Goal: Information Seeking & Learning: Stay updated

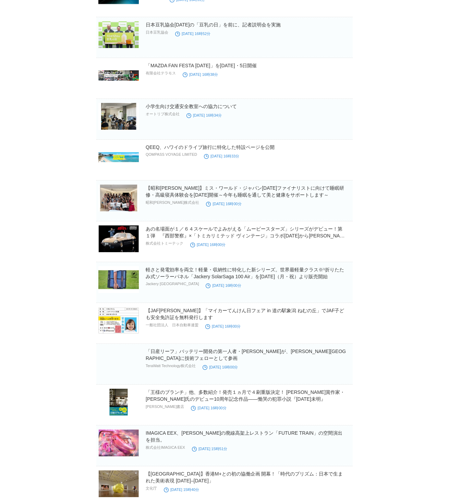
scroll to position [13296, 0]
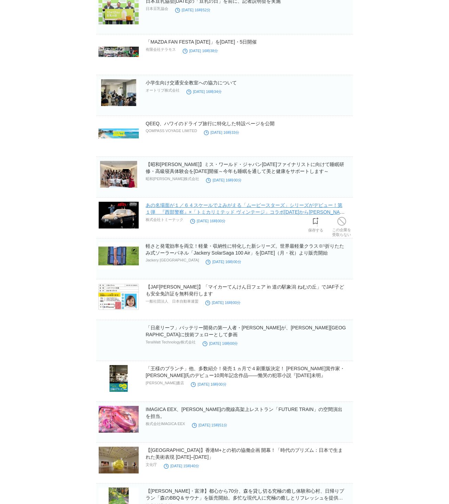
click at [251, 213] on link "あの名場面が１／６４スケールでよみがえる「ムービースターズ」シリーズがデビュー！第１弾　『西部警察』×「トミカリミテッド ヴィンテージ」コラボ[DATE]から…" at bounding box center [245, 211] width 199 height 19
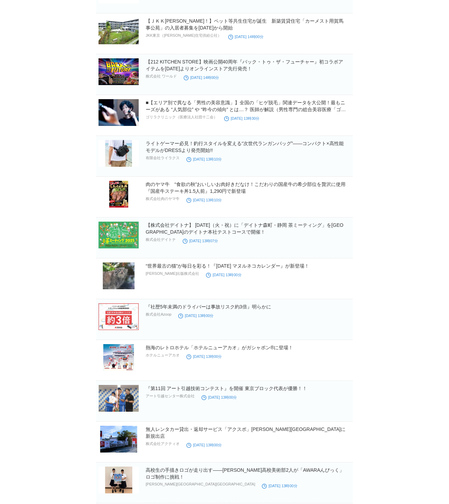
scroll to position [15523, 0]
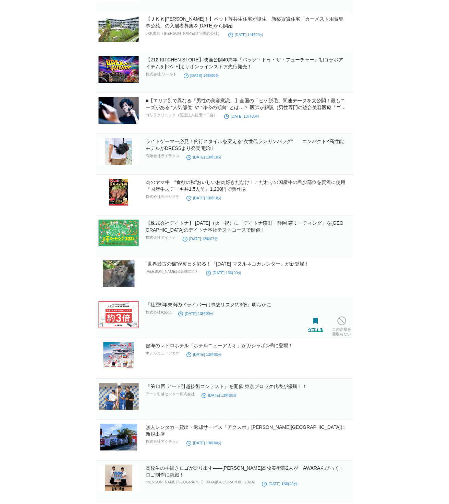
click at [315, 324] on span at bounding box center [315, 321] width 9 height 9
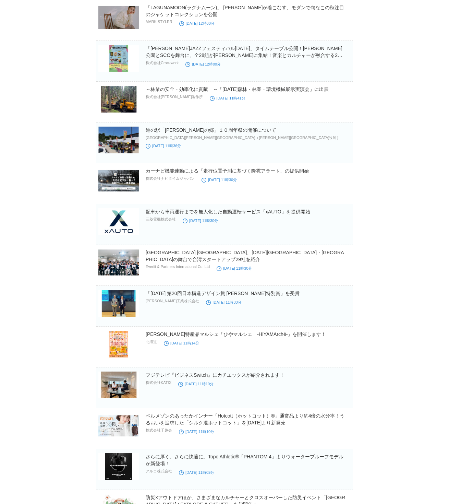
scroll to position [17167, 0]
click at [244, 173] on link "カーナビ機能連動による「走行位置予測に基づく降雹アラート」の提供開始" at bounding box center [227, 170] width 163 height 5
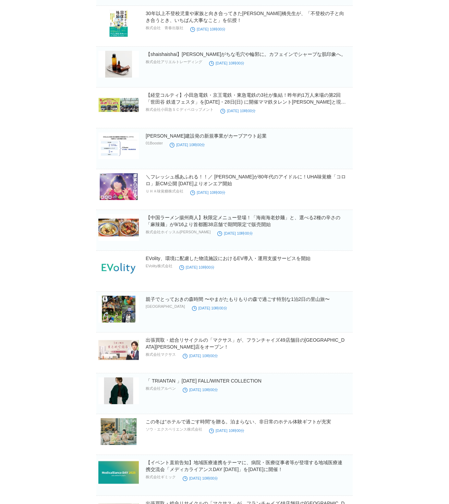
scroll to position [20427, 0]
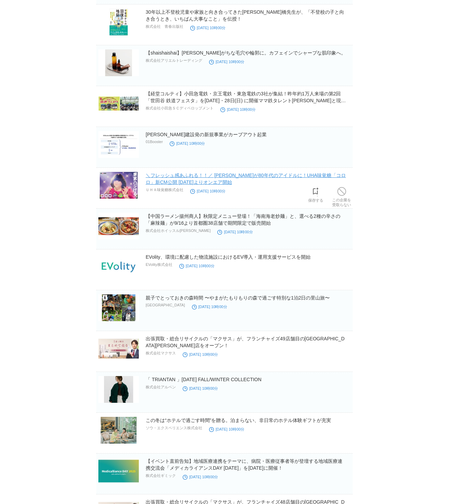
click at [309, 178] on link "＼フレッシュ感あふれる！！／ [PERSON_NAME]が80年代のアイドルに！UHA味覚糖「コロロ」新CM公開 [DATE]よりオンエア開始" at bounding box center [246, 179] width 200 height 12
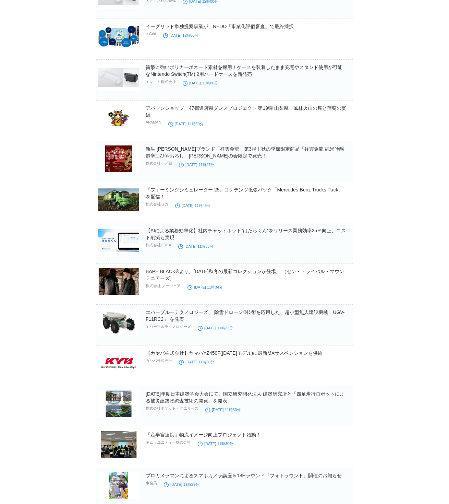
scroll to position [26154, 0]
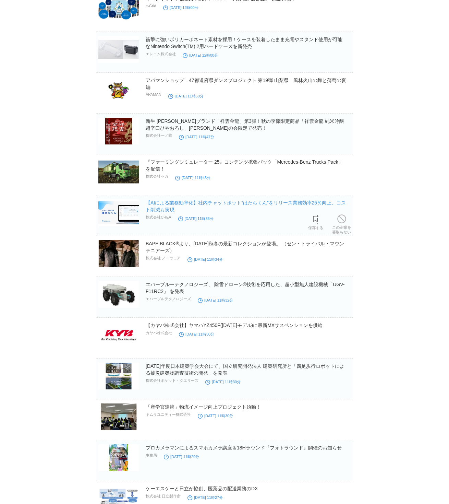
click at [239, 203] on link "【AIによる業務効率化】社内チャットボット”はたらくん”をリリース業務効率25％向上、コスト削減も実現" at bounding box center [246, 206] width 200 height 12
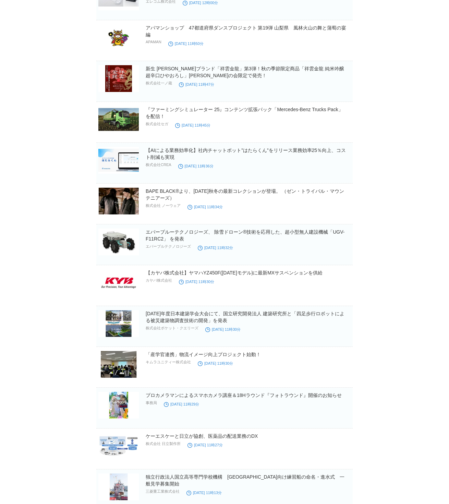
scroll to position [26208, 0]
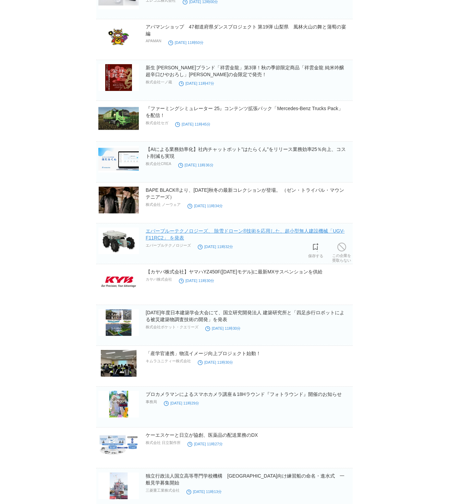
click at [277, 234] on link "エバーブルーテクノロジーズ、 除雪ドローン®技術を応用した、超小型無人建設機械「UGV-F11RC2」 を発表" at bounding box center [245, 234] width 199 height 12
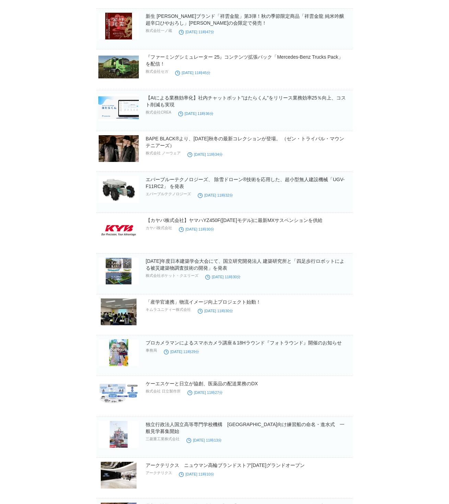
scroll to position [26261, 0]
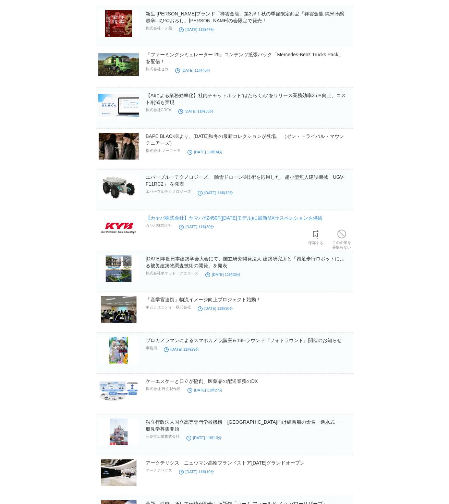
click at [268, 220] on link "【カヤバ株式会社】ヤマハYZ450F([DATE]モデル)に最新MXサスペンションを供給" at bounding box center [234, 217] width 177 height 5
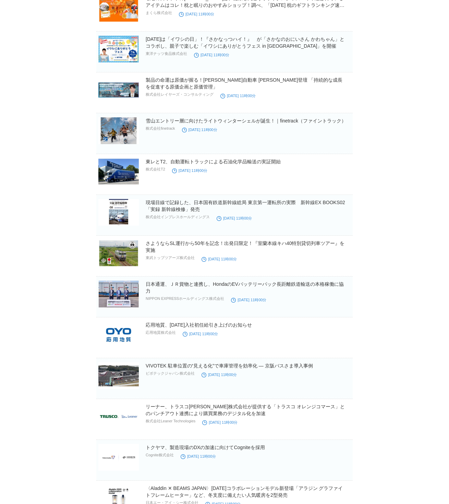
scroll to position [26979, 0]
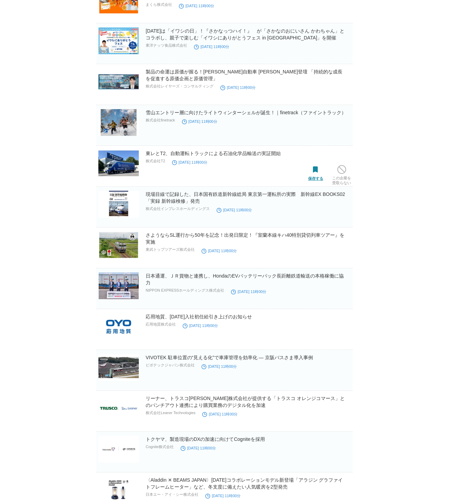
click at [316, 173] on span at bounding box center [315, 169] width 9 height 9
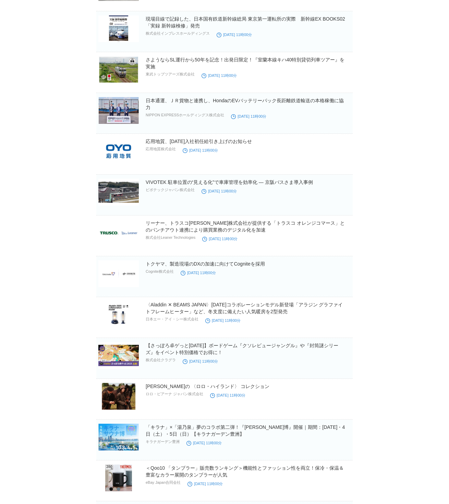
scroll to position [27163, 0]
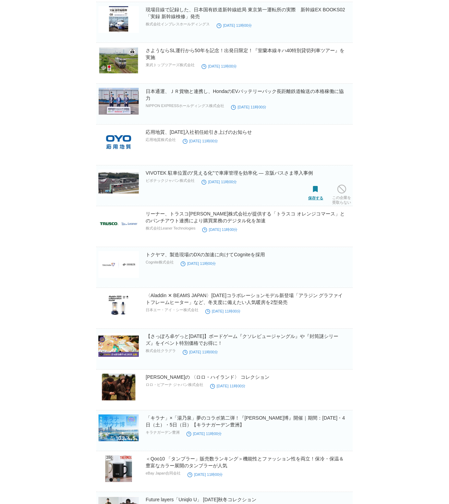
click at [316, 190] on span at bounding box center [315, 189] width 9 height 9
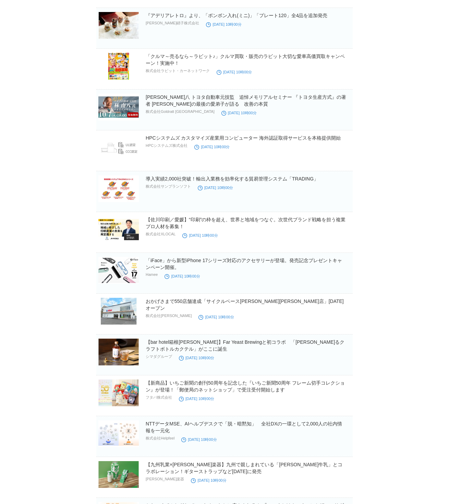
scroll to position [30015, 0]
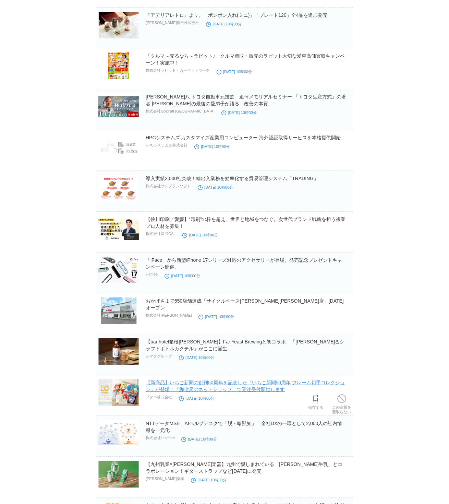
click at [263, 384] on link "【新商品】いちご新聞の創刊50周年を記念した『いちご新聞50周年 フレーム切手コレクション』が登場！「郵便局のネットショップ」で受注受付開始します" at bounding box center [245, 386] width 199 height 12
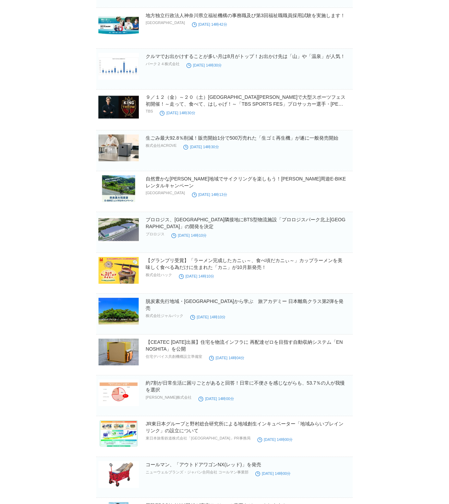
scroll to position [34956, 0]
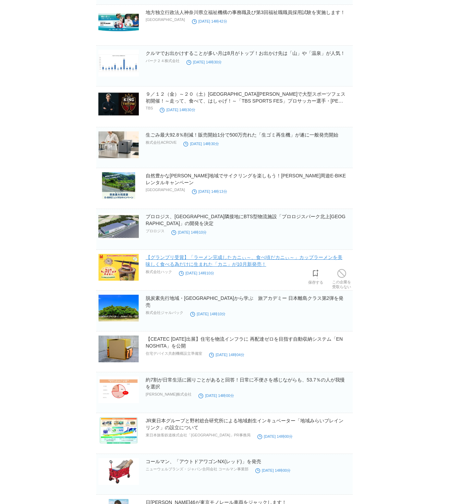
click at [303, 257] on link "【グランプリ受賞】「ラーメン完成したカニぃ～、食べ頃だカニぃ～」カップラーメンを美味しく食べる為だけに生まれた「カニ」が10月新発売！" at bounding box center [244, 260] width 197 height 12
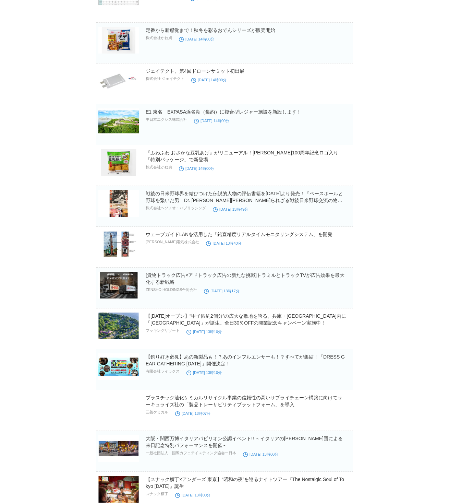
scroll to position [35836, 0]
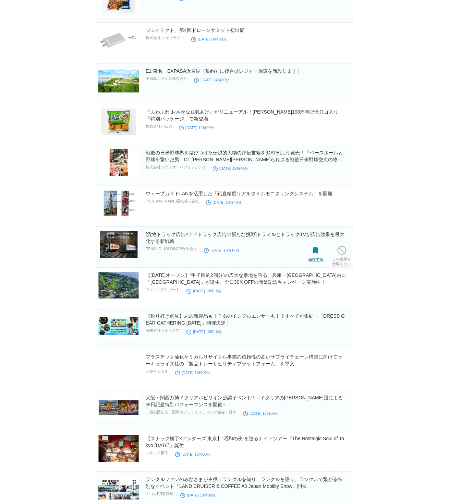
click at [313, 253] on span at bounding box center [315, 250] width 9 height 9
click at [276, 235] on link "[貨物トラック広告×アドトラック広告の新たな挑戦]トラミルとトラックTVが広告効果を最大化する新戦略" at bounding box center [245, 237] width 199 height 12
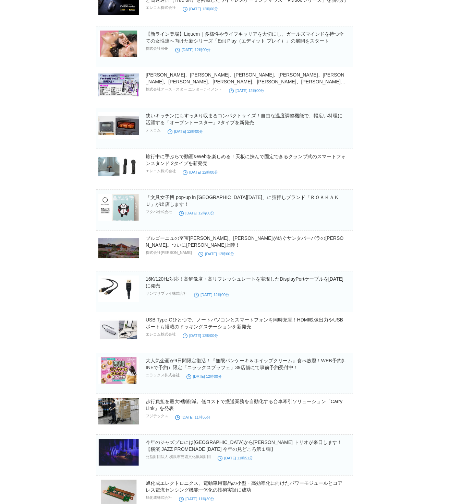
scroll to position [36854, 0]
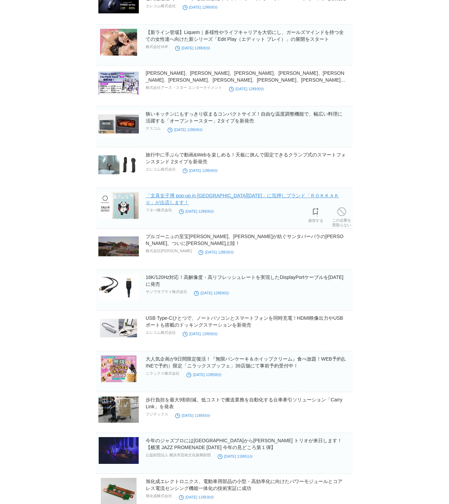
click at [294, 198] on link "「文具女子博 pop-up in [GEOGRAPHIC_DATA][DATE]」に箔押しブランド「ＲＯＫＫＡＫＵ」が出店します！" at bounding box center [242, 199] width 193 height 12
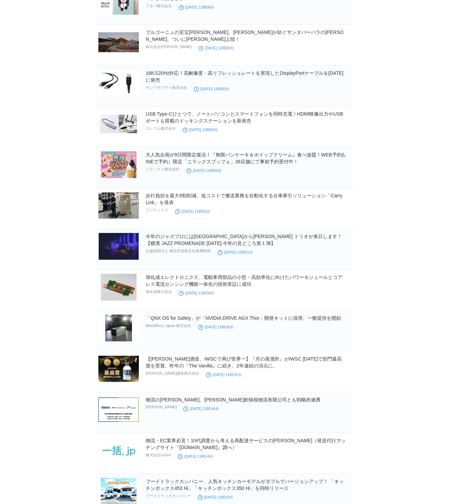
scroll to position [37060, 0]
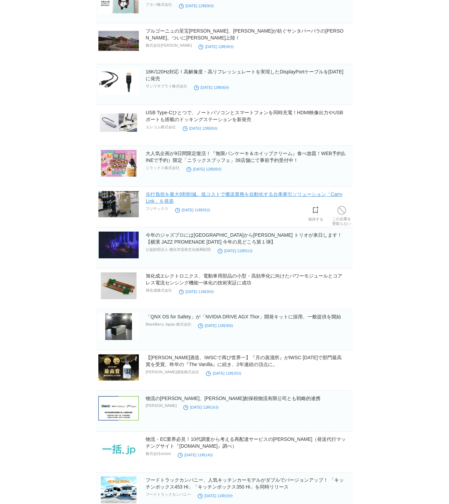
click at [289, 195] on link "歩行負担を最大9割削減。低コストで搬送業務を自動化する台車牽引ソリューション「Carry Link」を発表" at bounding box center [244, 197] width 197 height 12
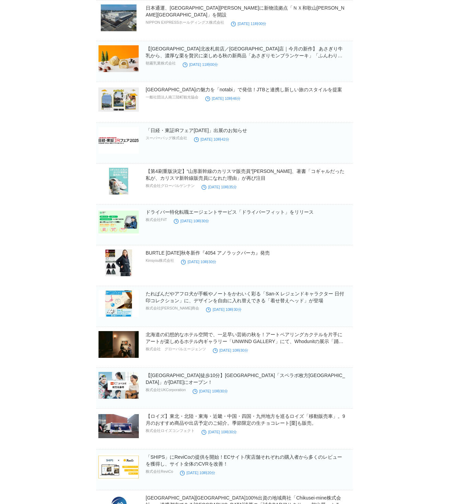
scroll to position [39129, 0]
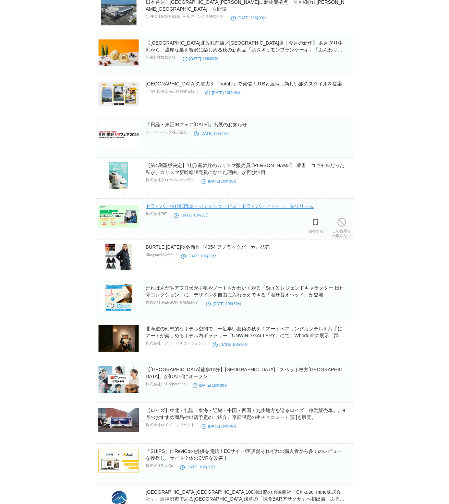
click at [271, 206] on link "ドライバー特化転職エージェントサービス「ドライバーフィット」をリリース" at bounding box center [230, 205] width 168 height 5
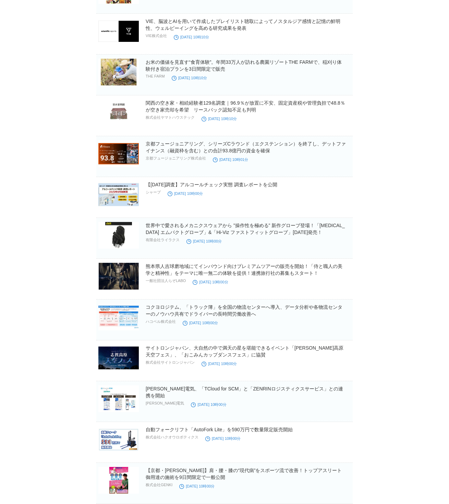
scroll to position [39717, 0]
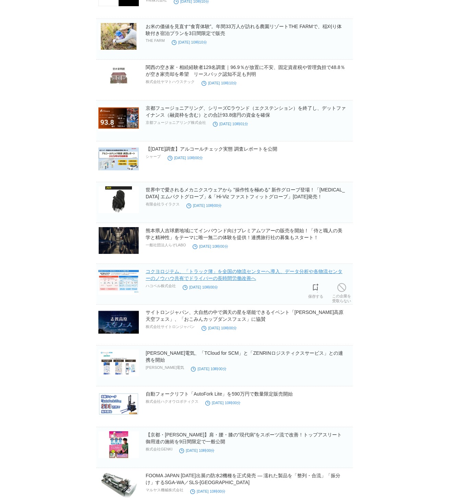
click at [249, 273] on link "コクヨロジテム、「トラック簿」を全国の物流センターへ導入、データ分析や各物流センターのノウハウ共有でドライバーの長時間労働改善へ" at bounding box center [244, 275] width 197 height 12
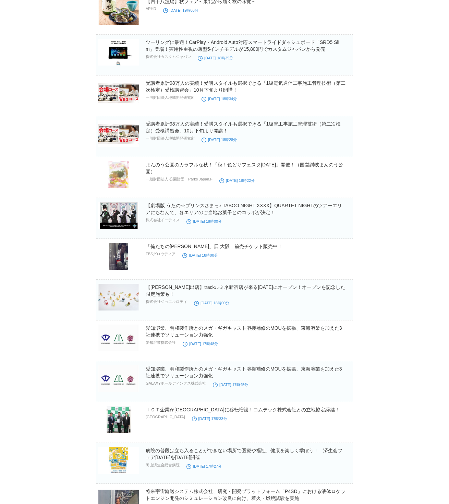
scroll to position [42656, 0]
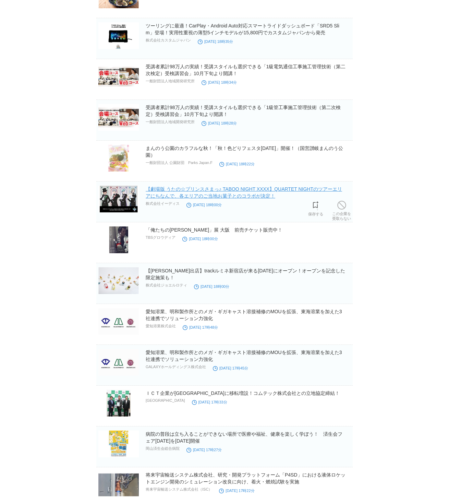
click at [301, 190] on link "【劇場版 うたの☆プリンスさまっ♪ TABOO NIGHT XXXX】QUARTET NIGHTのツアーエリアにちなんで、各エリアのご当地お菓子とのコラボが決…" at bounding box center [244, 192] width 197 height 12
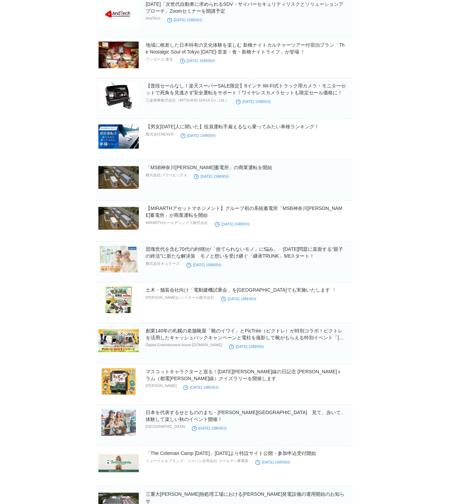
scroll to position [43907, 0]
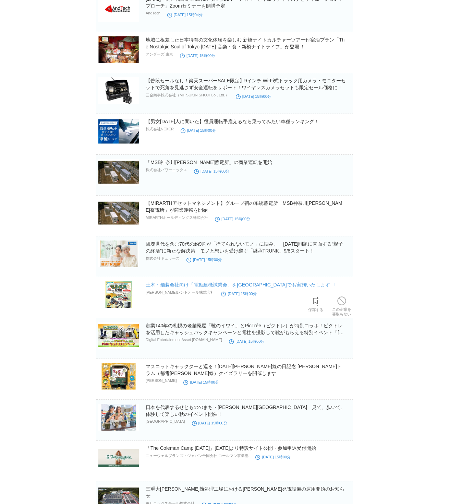
click at [273, 286] on link "土木・舗装会社向け「電動建機試乗会」を[GEOGRAPHIC_DATA]でも実施いたします︕" at bounding box center [240, 284] width 189 height 5
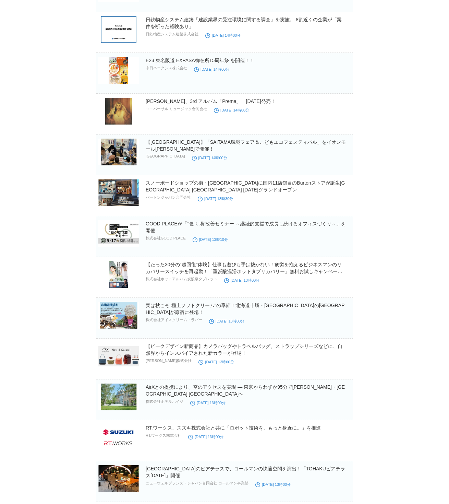
scroll to position [54948, 0]
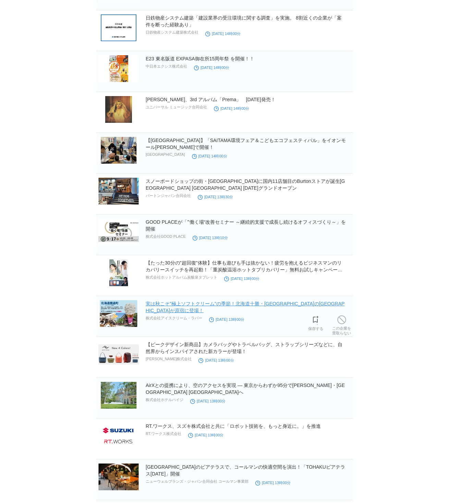
click at [314, 304] on link "実は秋こそ"極上ソフトクリーム"の季節！北海道十勝・[GEOGRAPHIC_DATA]の[GEOGRAPHIC_DATA]が原宿に登場！" at bounding box center [245, 307] width 199 height 12
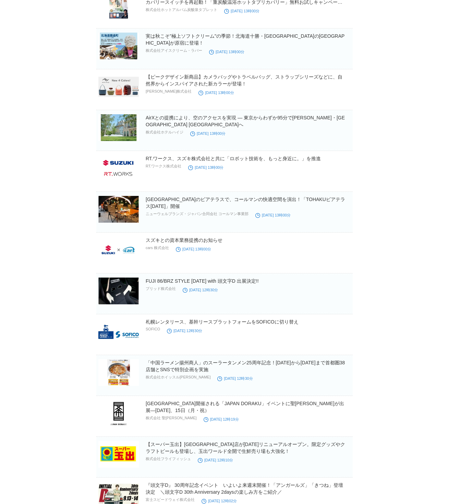
scroll to position [55247, 0]
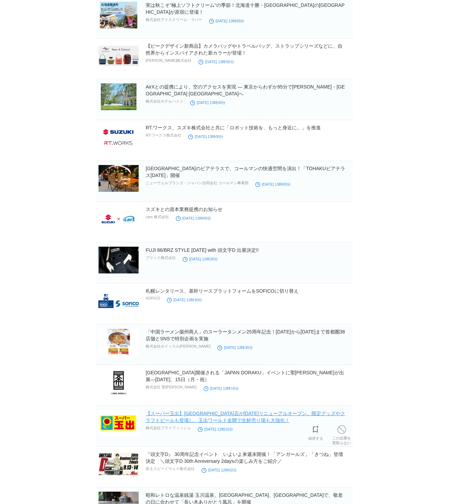
click at [314, 412] on link "【スーパー玉出】[GEOGRAPHIC_DATA]店が[DATE]リニューアルオープン。限定グッズやクラフトビールも登場し、玉出ワールド全開で生鮮売り場も大強…" at bounding box center [246, 417] width 200 height 12
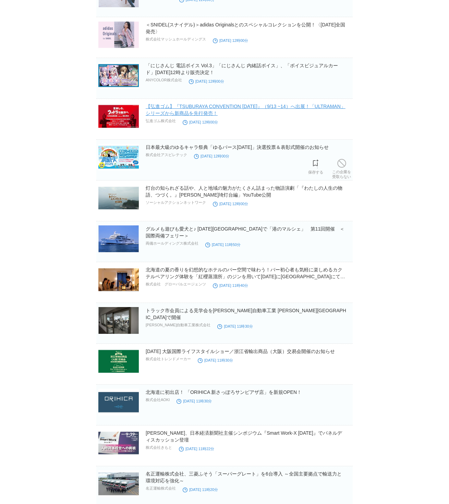
scroll to position [56416, 0]
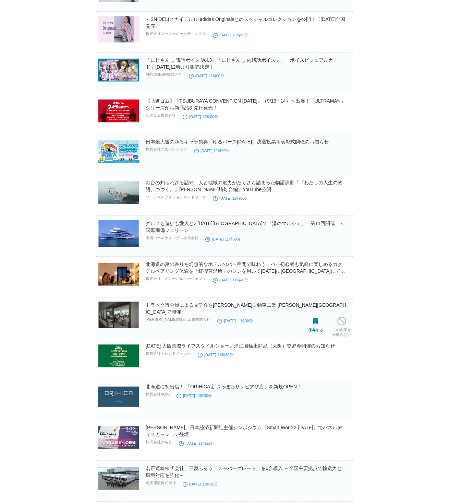
click at [313, 324] on span at bounding box center [315, 321] width 9 height 9
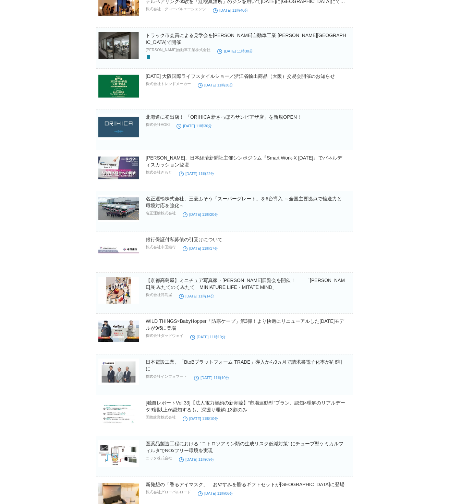
scroll to position [56687, 0]
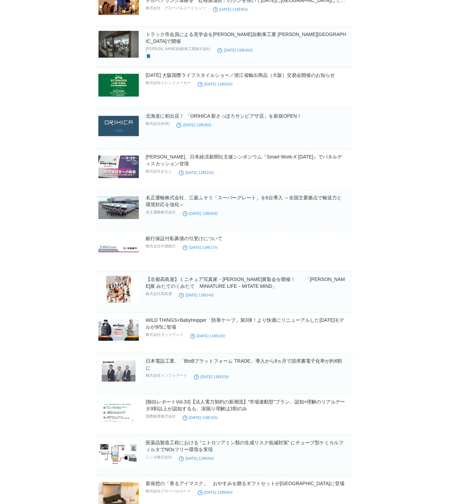
click at [277, 281] on link "【京都高島屋】ミニチュア写真家・[PERSON_NAME]展覧会を開催！　　「[PERSON_NAME]展 みたてのくみたて　MINIATURE LIFE・M…" at bounding box center [245, 282] width 199 height 12
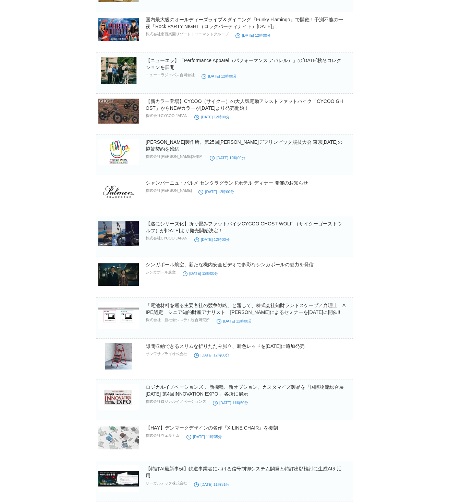
scroll to position [66056, 0]
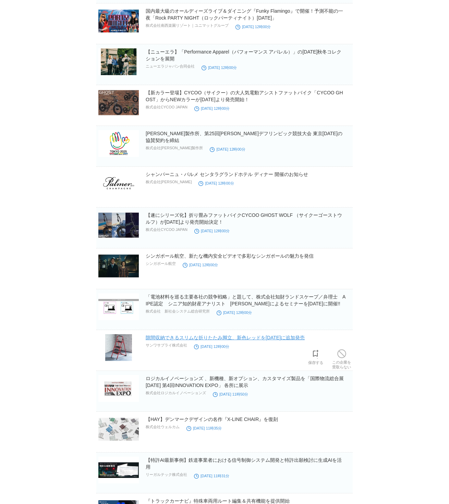
click at [262, 339] on link "隙間収納できるスリムな折りたたみ脚立、新色レッドを[DATE]に追加発売" at bounding box center [225, 337] width 159 height 5
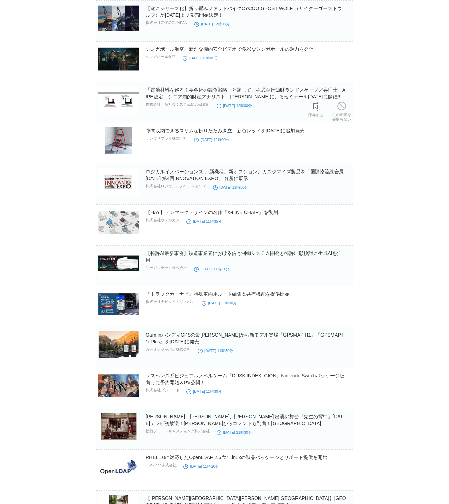
scroll to position [66283, 0]
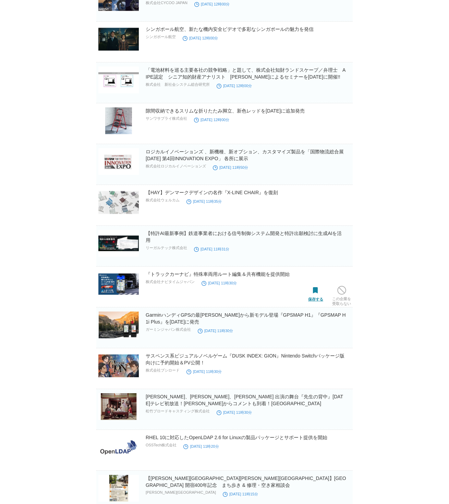
click at [314, 293] on span at bounding box center [315, 290] width 9 height 9
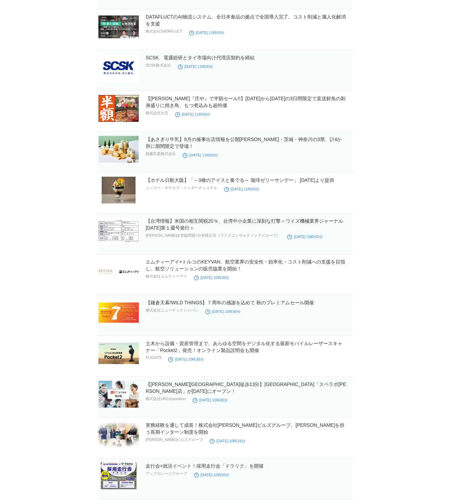
scroll to position [68121, 0]
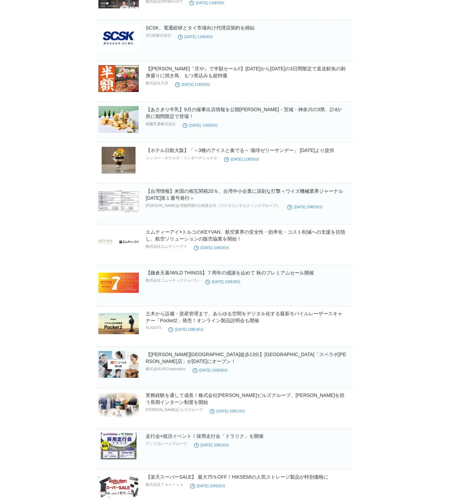
drag, startPoint x: 316, startPoint y: 332, endPoint x: 322, endPoint y: 331, distance: 5.6
click at [316, 332] on span at bounding box center [315, 329] width 9 height 9
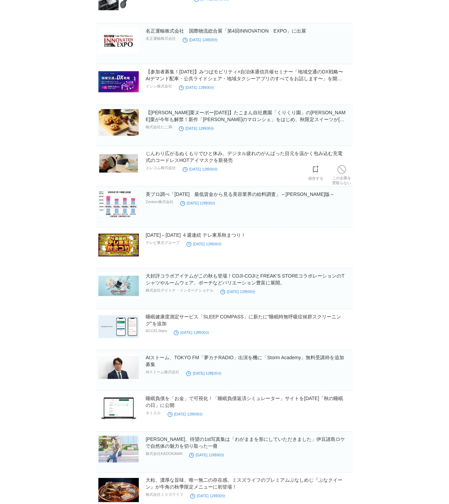
scroll to position [76044, 0]
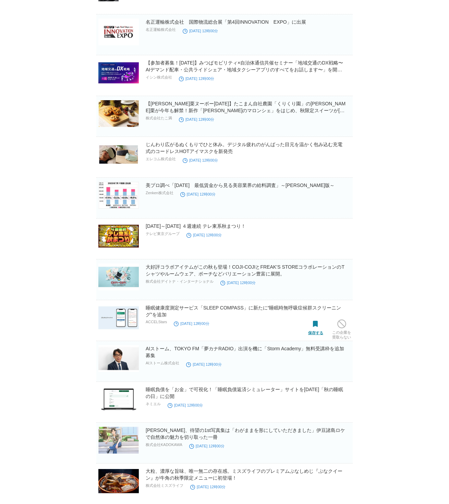
click at [317, 325] on span at bounding box center [315, 324] width 9 height 9
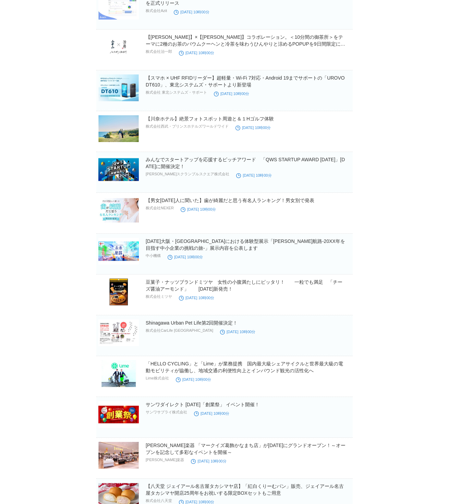
scroll to position [79590, 0]
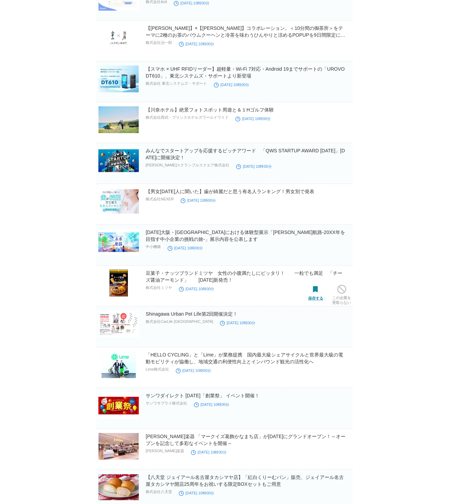
click at [314, 290] on span at bounding box center [315, 289] width 9 height 9
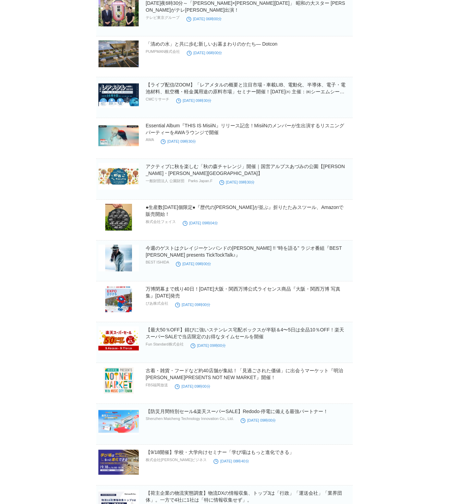
scroll to position [82727, 0]
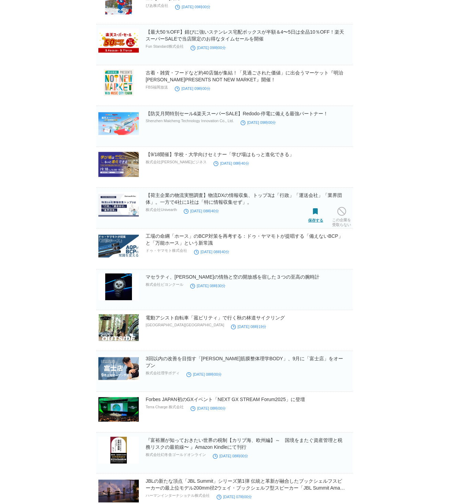
click at [321, 220] on link "保存する" at bounding box center [315, 213] width 15 height 17
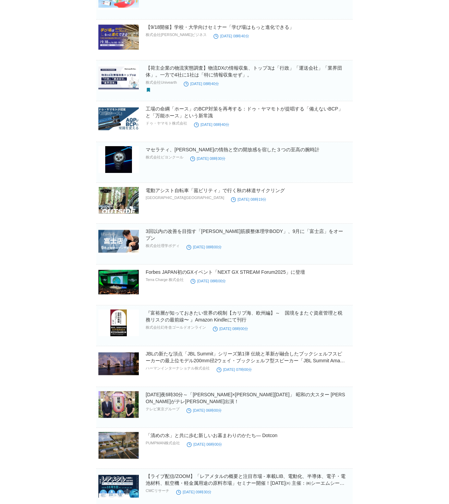
scroll to position [83671, 0]
